Goal: Transaction & Acquisition: Book appointment/travel/reservation

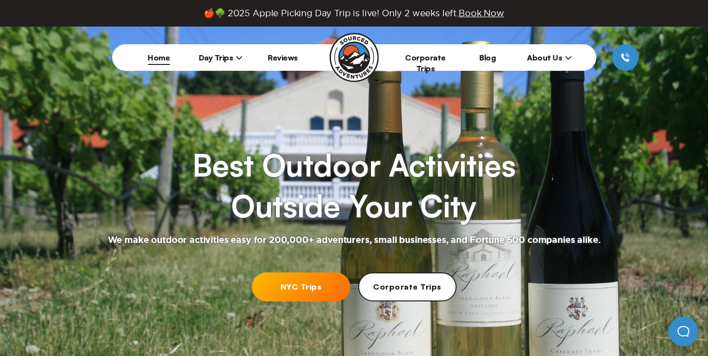
click at [316, 293] on link "NYC Trips" at bounding box center [301, 286] width 98 height 29
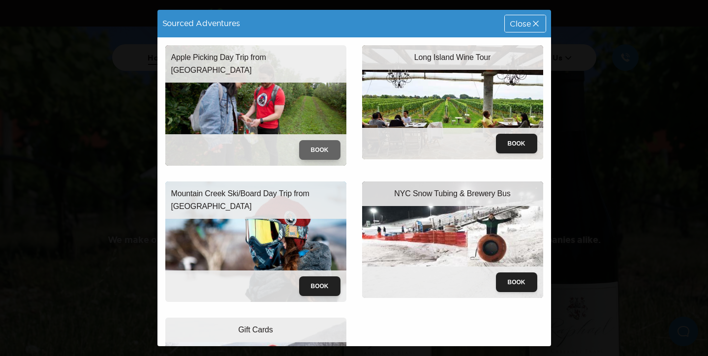
click at [317, 150] on button "Book" at bounding box center [319, 150] width 41 height 20
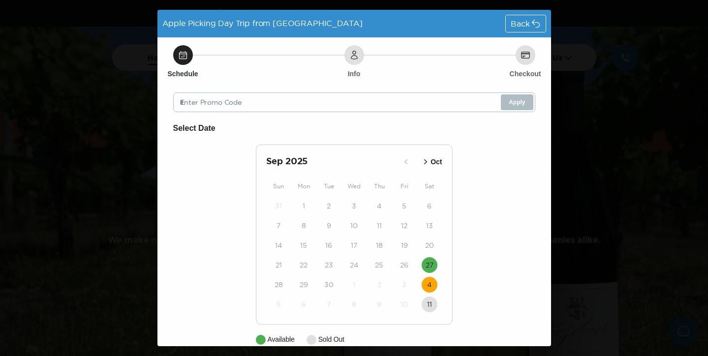
click at [430, 284] on time "4" at bounding box center [429, 285] width 4 height 10
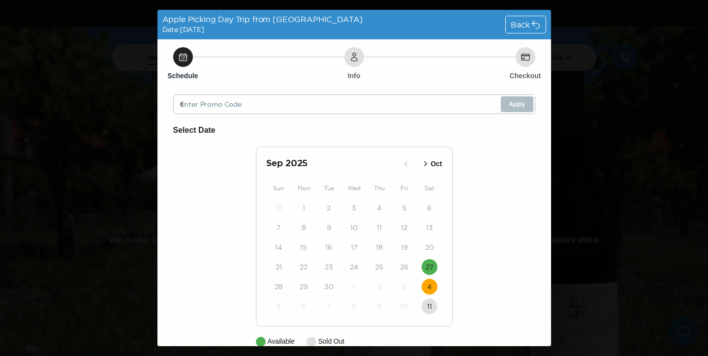
click at [532, 19] on div "Back" at bounding box center [525, 24] width 39 height 17
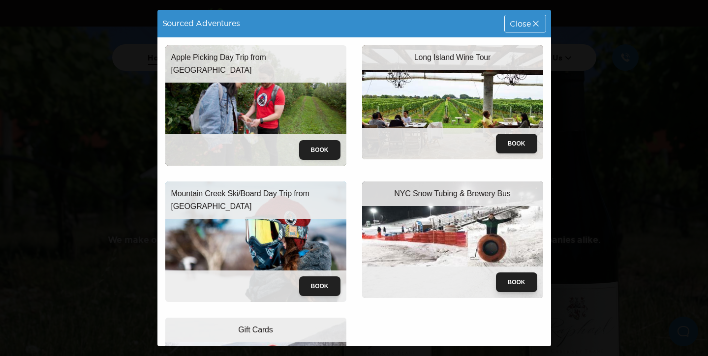
click at [516, 285] on button "Book" at bounding box center [516, 282] width 41 height 20
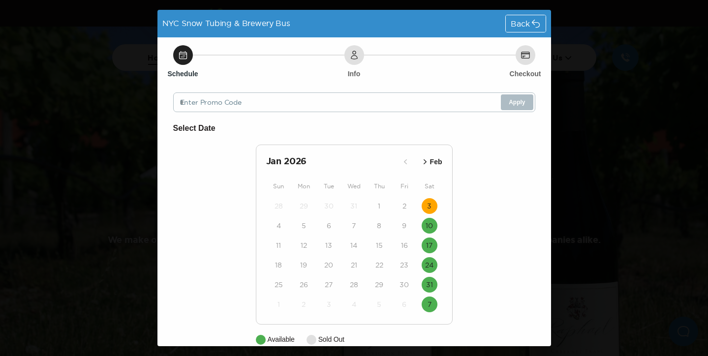
click at [432, 204] on button "3" at bounding box center [429, 206] width 16 height 16
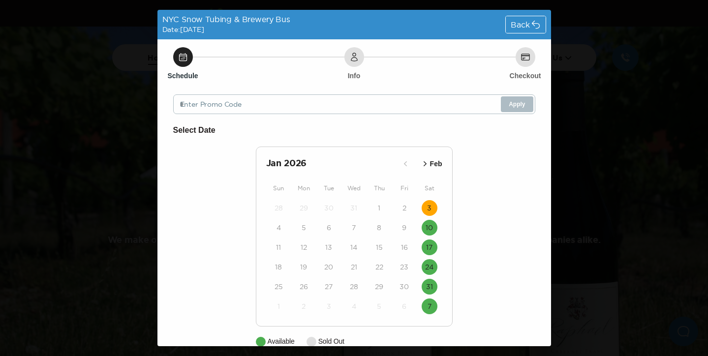
scroll to position [46, 0]
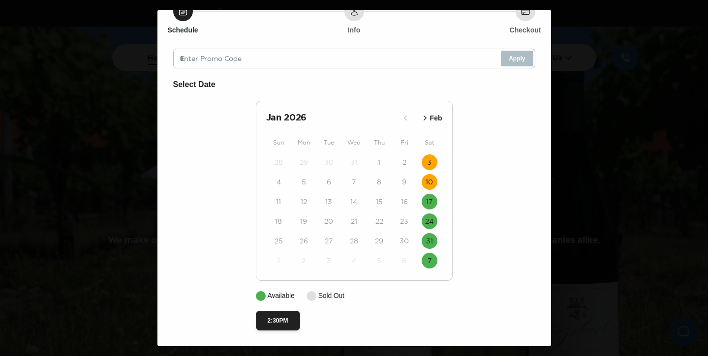
click at [430, 185] on time "10" at bounding box center [428, 182] width 7 height 10
click at [428, 186] on time "10" at bounding box center [428, 182] width 7 height 10
click at [430, 212] on div "24" at bounding box center [429, 221] width 25 height 20
click at [428, 204] on time "17" at bounding box center [429, 202] width 6 height 10
click at [428, 220] on time "24" at bounding box center [429, 221] width 8 height 10
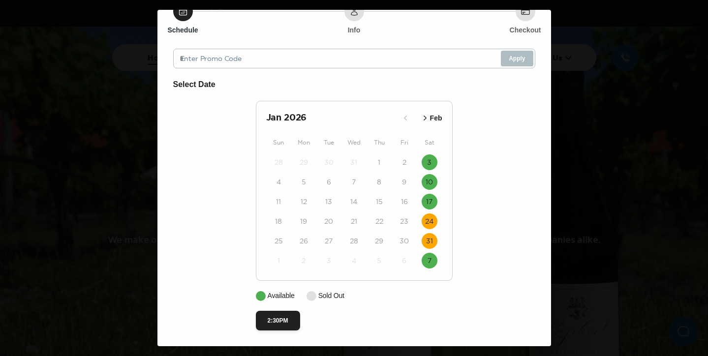
click at [432, 246] on button "31" at bounding box center [429, 241] width 16 height 16
click at [428, 264] on time "7" at bounding box center [429, 261] width 4 height 10
click at [438, 119] on p "Feb" at bounding box center [436, 118] width 12 height 10
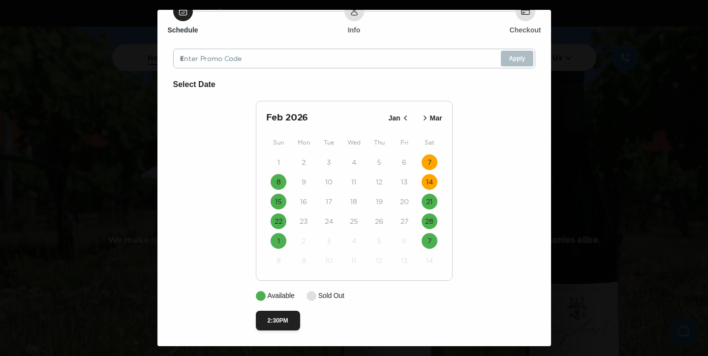
click at [429, 181] on time "14" at bounding box center [429, 182] width 7 height 10
click at [433, 203] on button "21" at bounding box center [429, 202] width 16 height 16
click at [429, 230] on div "28" at bounding box center [429, 221] width 25 height 20
click at [428, 224] on time "28" at bounding box center [429, 221] width 8 height 10
click at [425, 243] on button "7" at bounding box center [429, 241] width 16 height 16
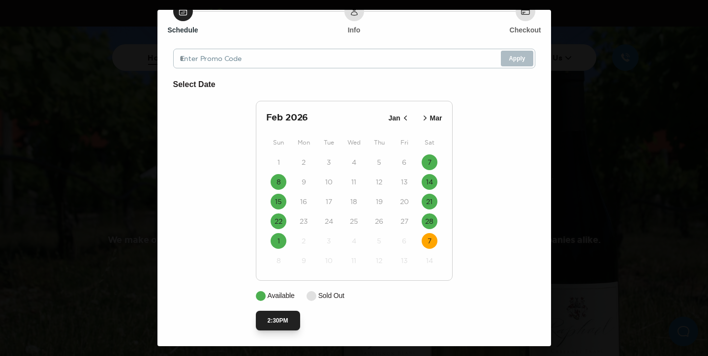
click at [284, 317] on button "2:30PM" at bounding box center [278, 321] width 44 height 20
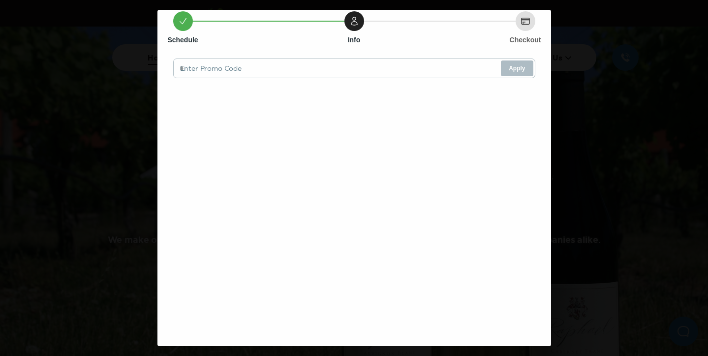
scroll to position [0, 0]
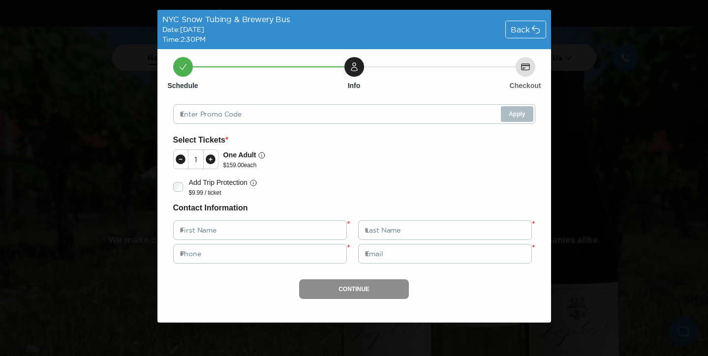
click at [529, 28] on span "Back" at bounding box center [519, 30] width 19 height 8
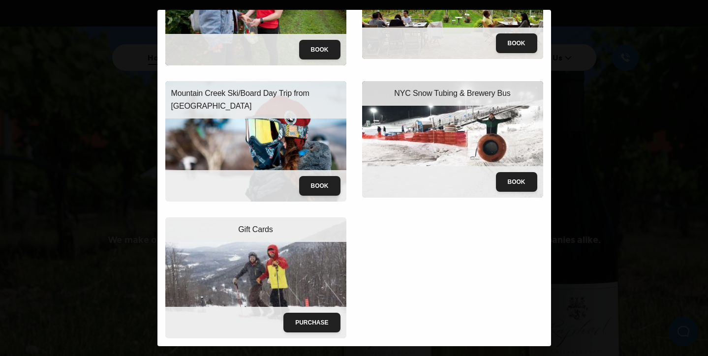
scroll to position [100, 0]
click at [452, 95] on p "NYC Snow Tubing & Brewery Bus" at bounding box center [452, 93] width 116 height 13
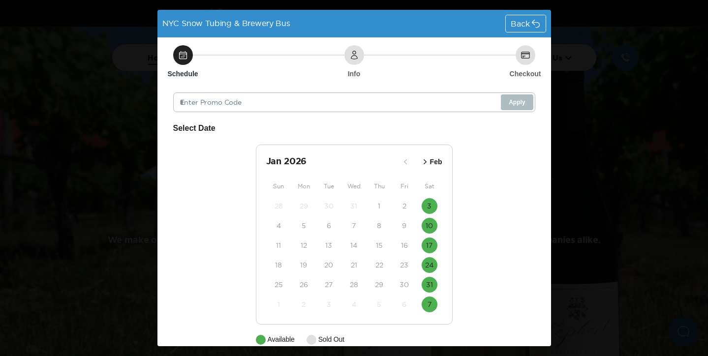
click at [521, 26] on span "Back" at bounding box center [519, 24] width 19 height 8
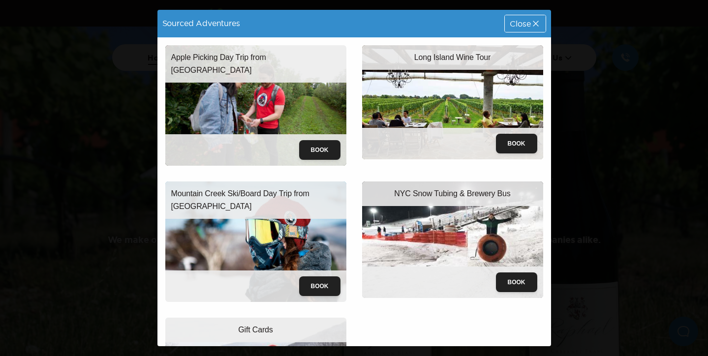
click at [521, 28] on div "Close" at bounding box center [525, 23] width 40 height 17
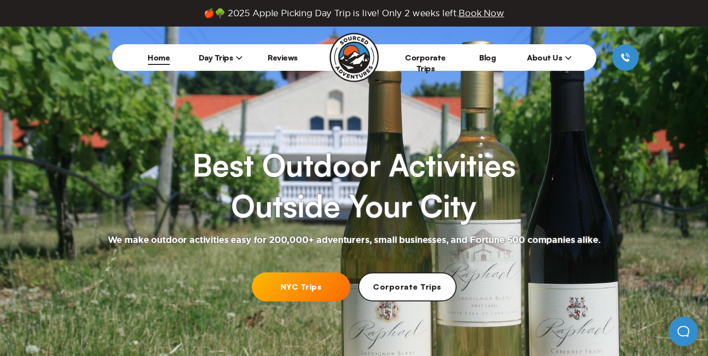
click at [290, 53] on link "Reviews" at bounding box center [283, 58] width 30 height 10
